Goal: Transaction & Acquisition: Purchase product/service

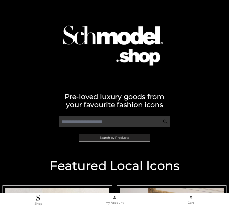
click at [114, 138] on span "Search by Products" at bounding box center [115, 137] width 30 height 3
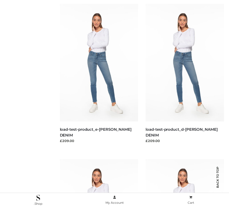
scroll to position [1699, 0]
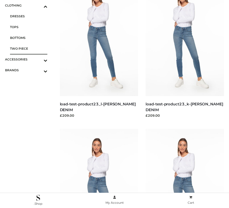
click at [29, 48] on span "TWO PIECE" at bounding box center [28, 49] width 37 height 6
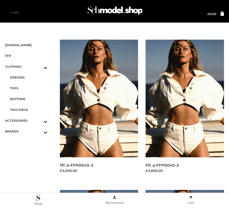
scroll to position [423, 0]
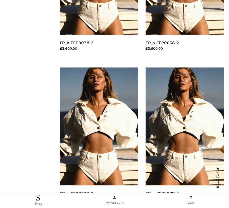
click at [185, 138] on img at bounding box center [185, 126] width 79 height 118
